Goal: Information Seeking & Learning: Learn about a topic

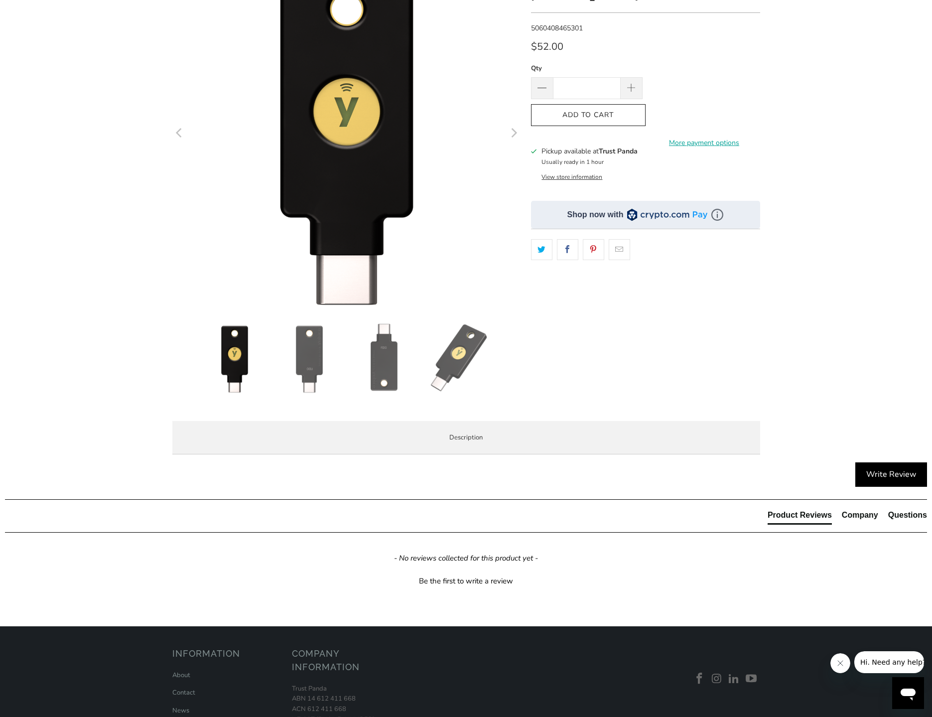
scroll to position [149, 0]
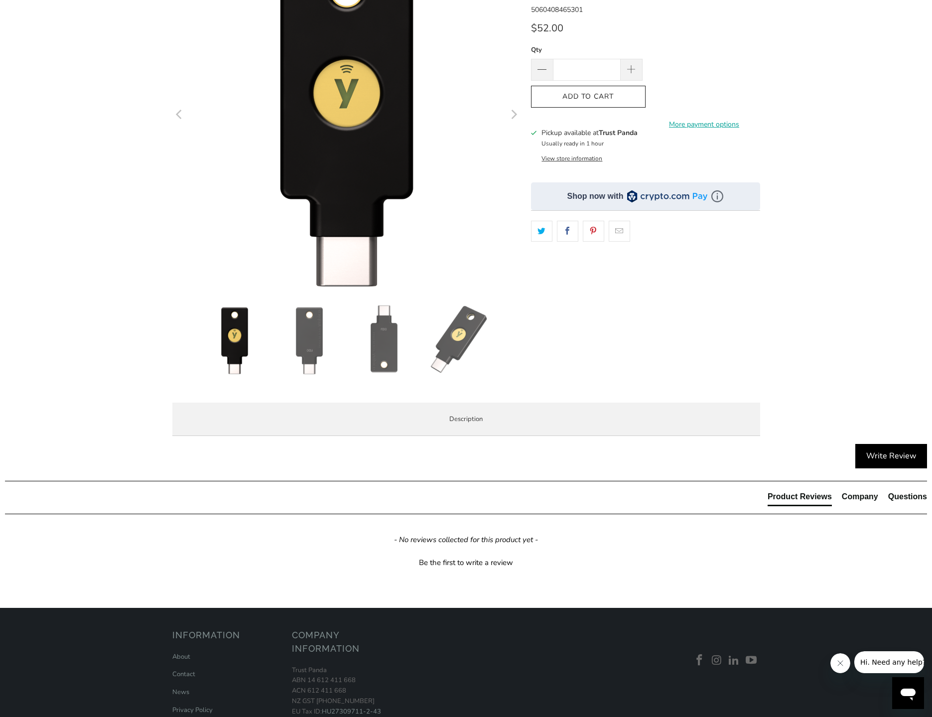
click at [0, 0] on span "Overview" at bounding box center [0, 0] width 0 height 0
click at [0, 0] on span "Specifications" at bounding box center [0, 0] width 0 height 0
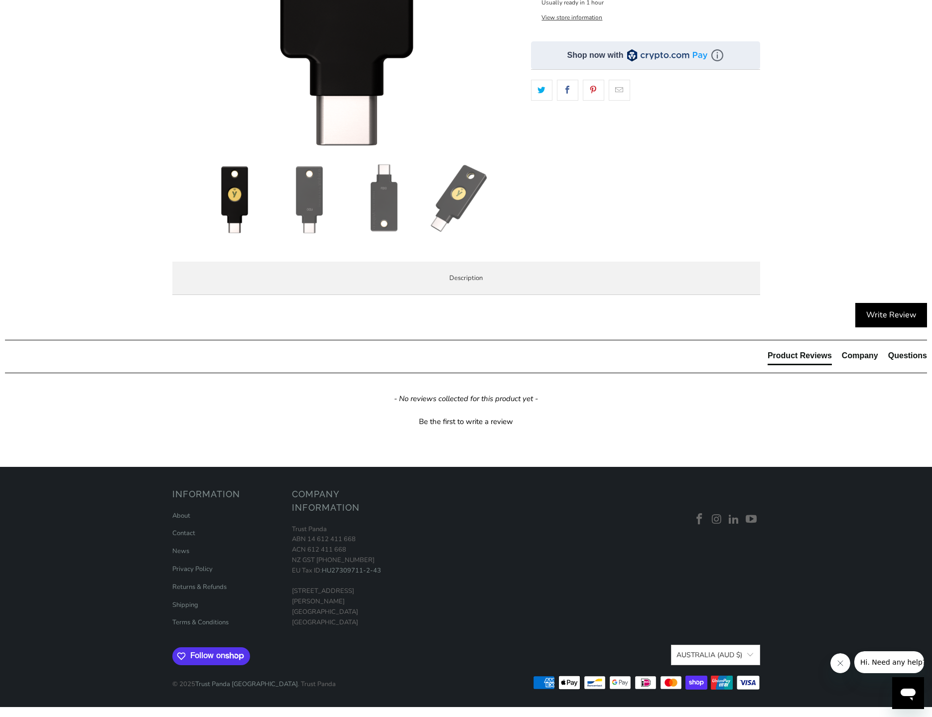
scroll to position [398, 0]
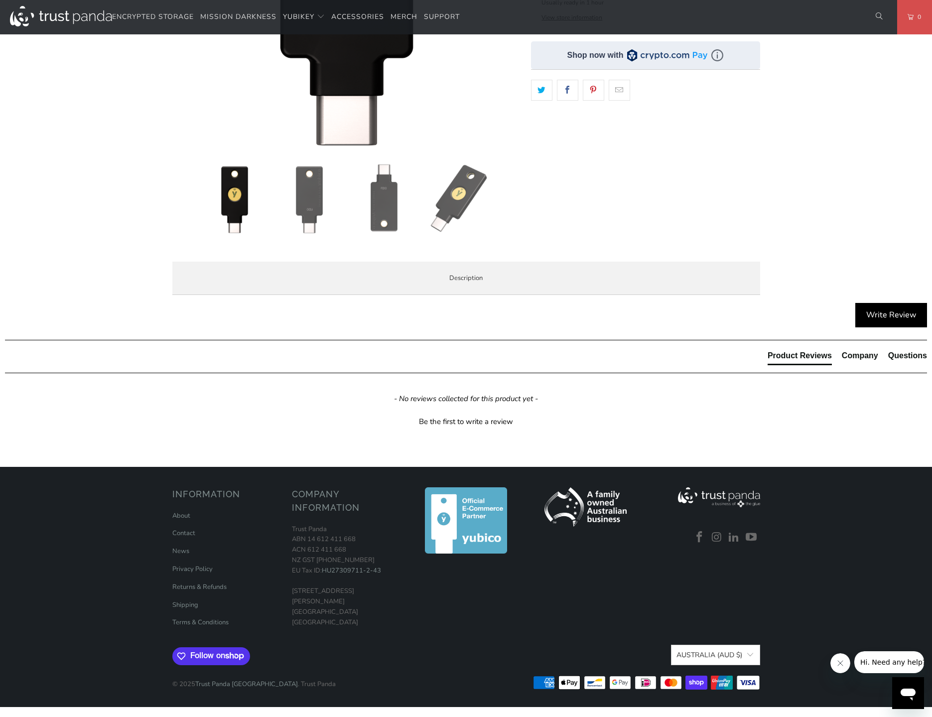
click at [0, 0] on span "Overview" at bounding box center [0, 0] width 0 height 0
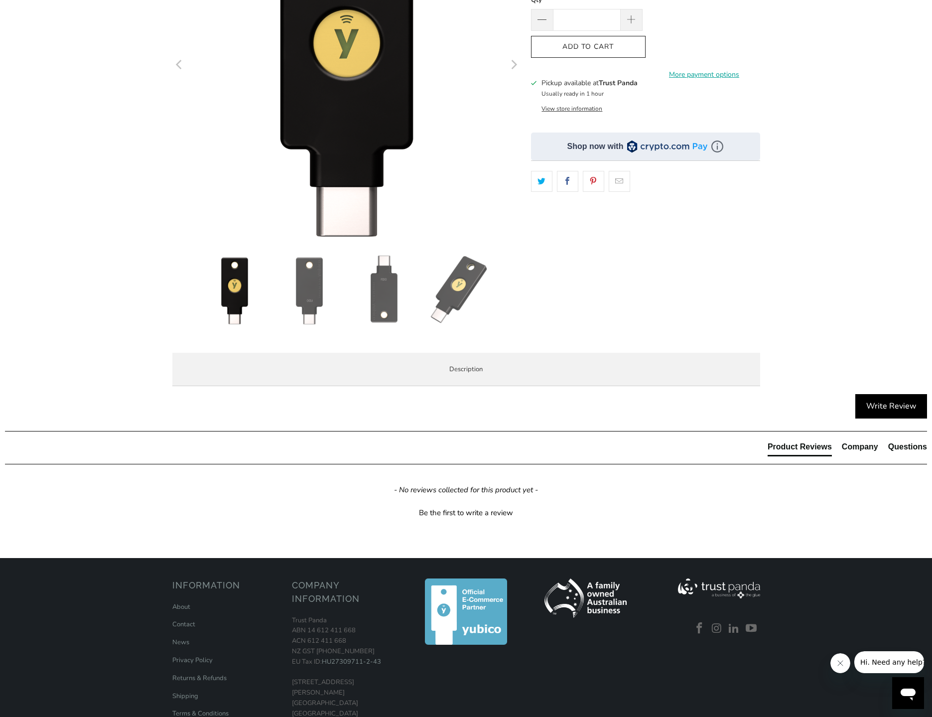
scroll to position [0, 0]
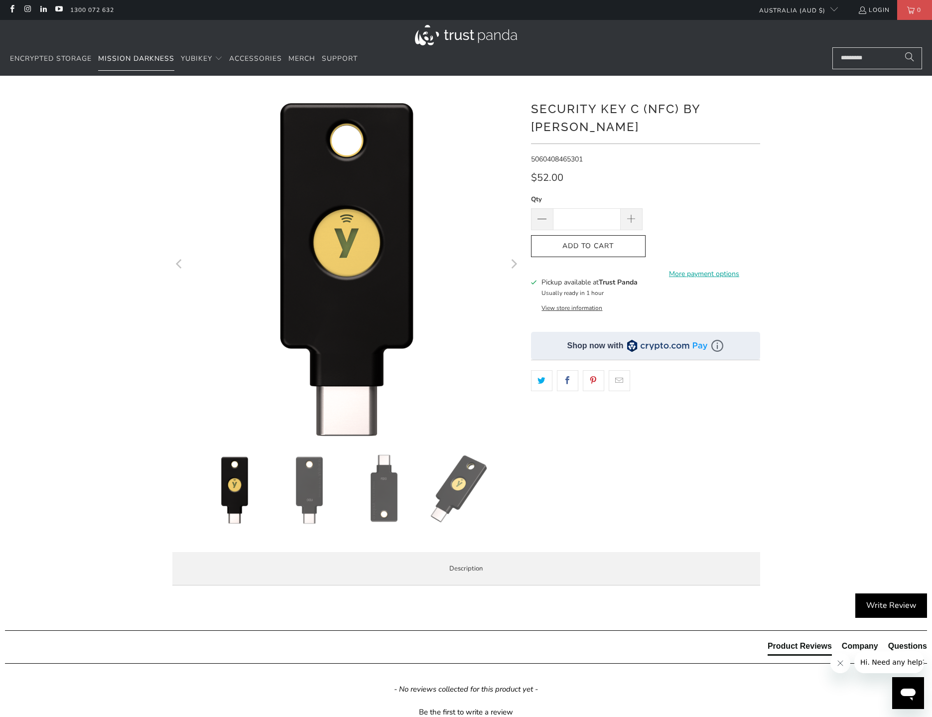
click at [165, 55] on span "Mission Darkness" at bounding box center [136, 58] width 76 height 9
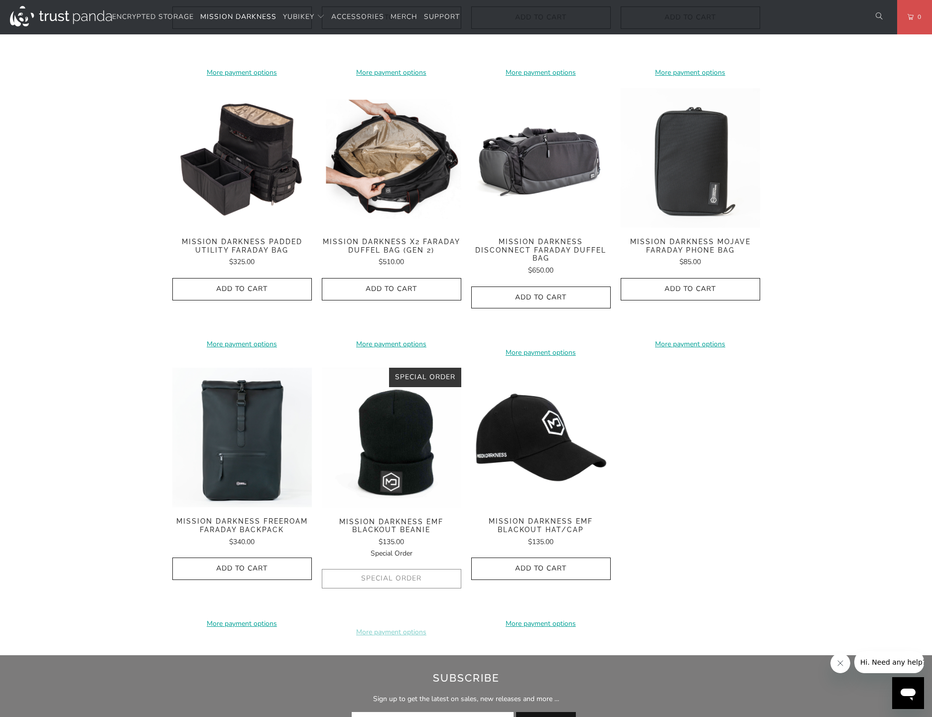
scroll to position [1345, 0]
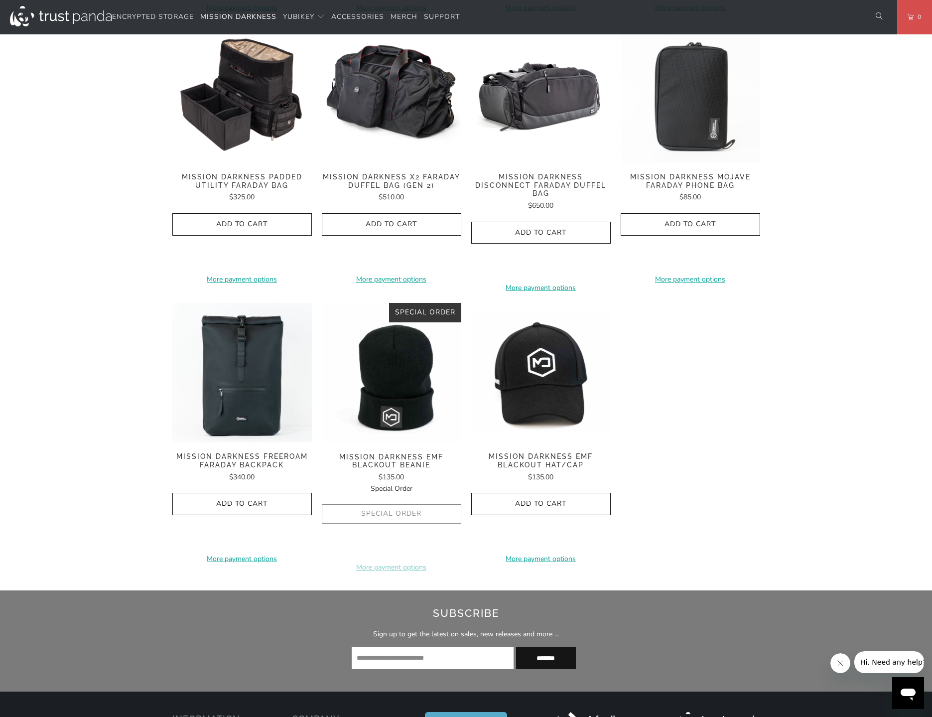
click at [541, 354] on img at bounding box center [540, 372] width 139 height 139
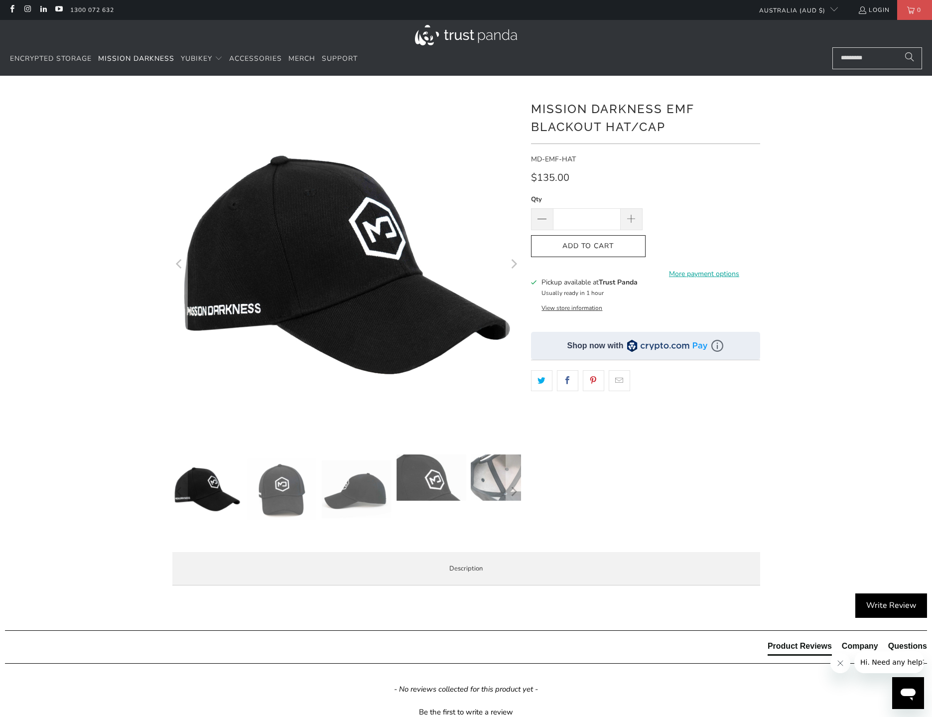
click at [483, 472] on img at bounding box center [506, 477] width 70 height 46
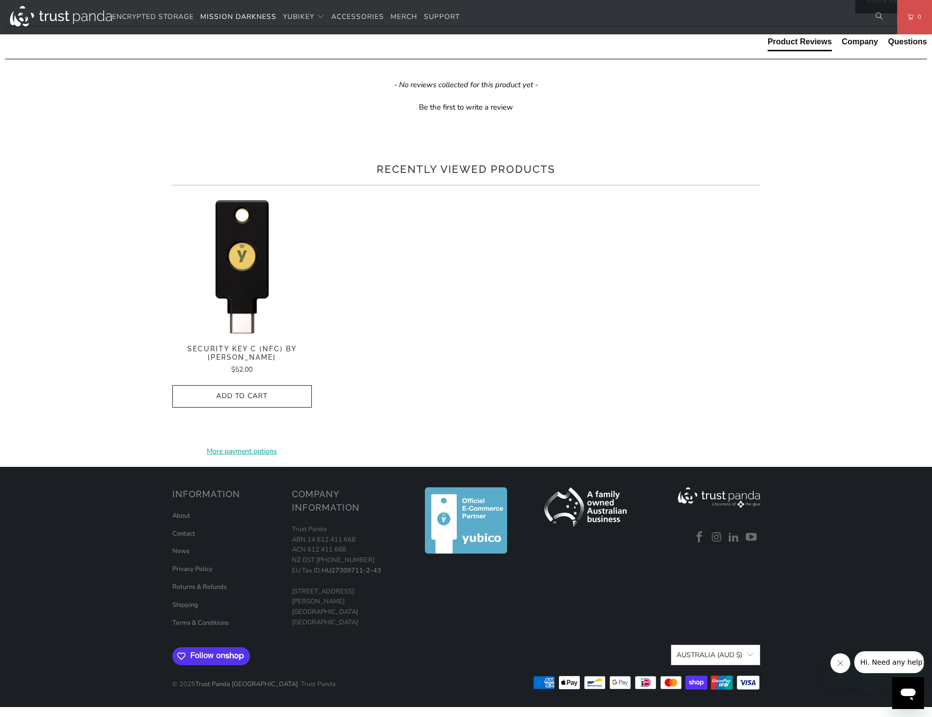
scroll to position [697, 0]
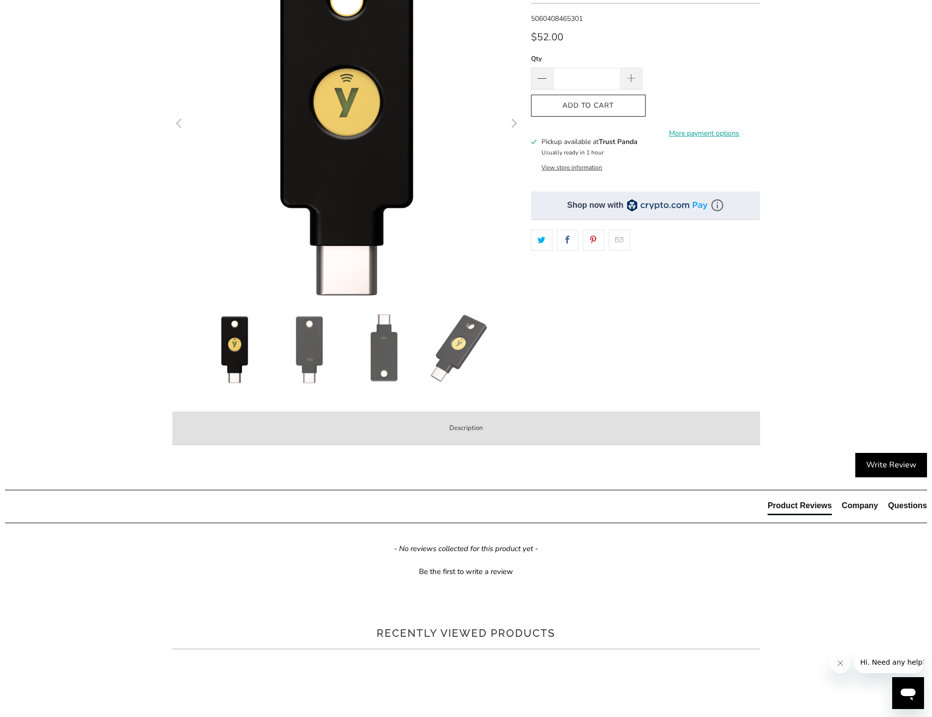
scroll to position [149, 0]
